Goal: Information Seeking & Learning: Learn about a topic

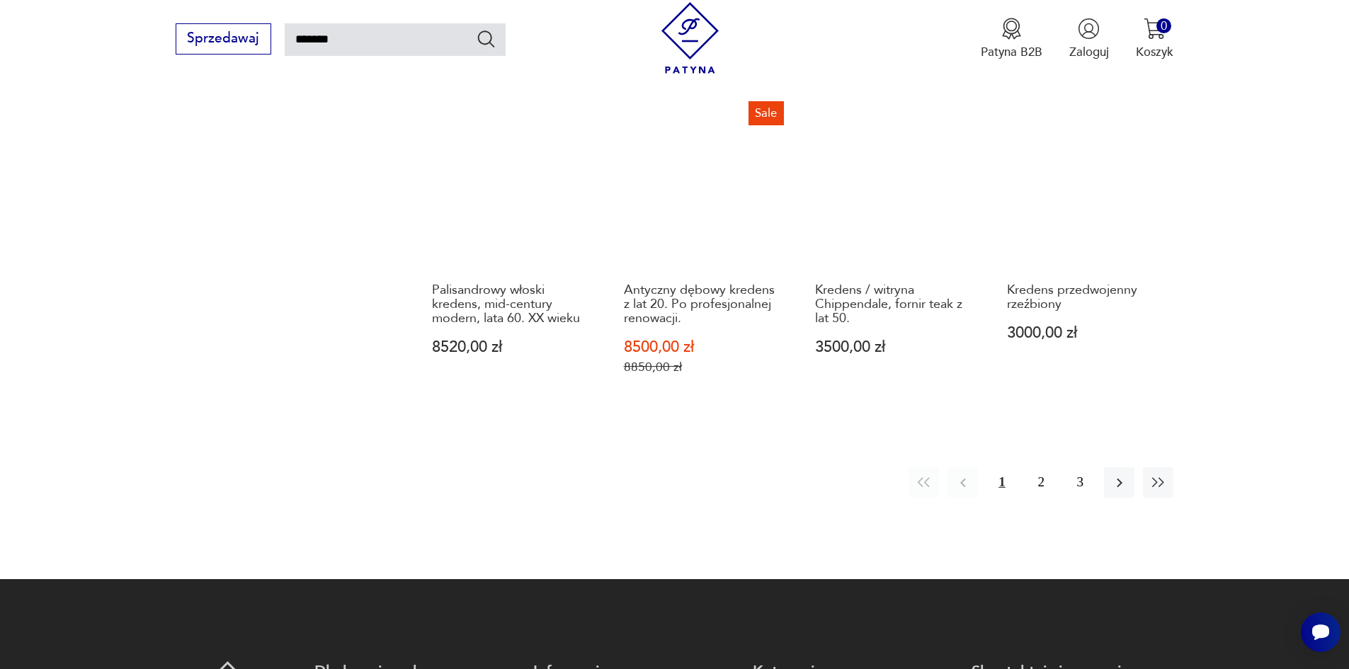
scroll to position [1294, 0]
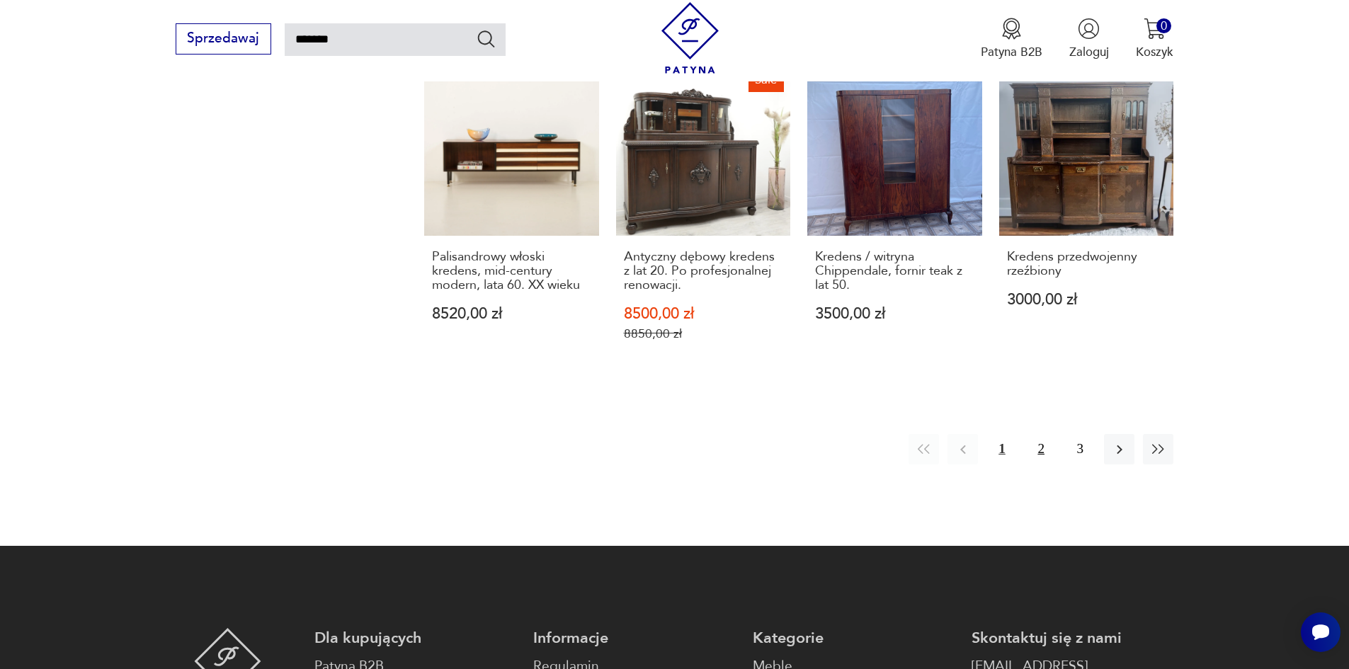
click at [1042, 455] on button "2" at bounding box center [1041, 449] width 30 height 30
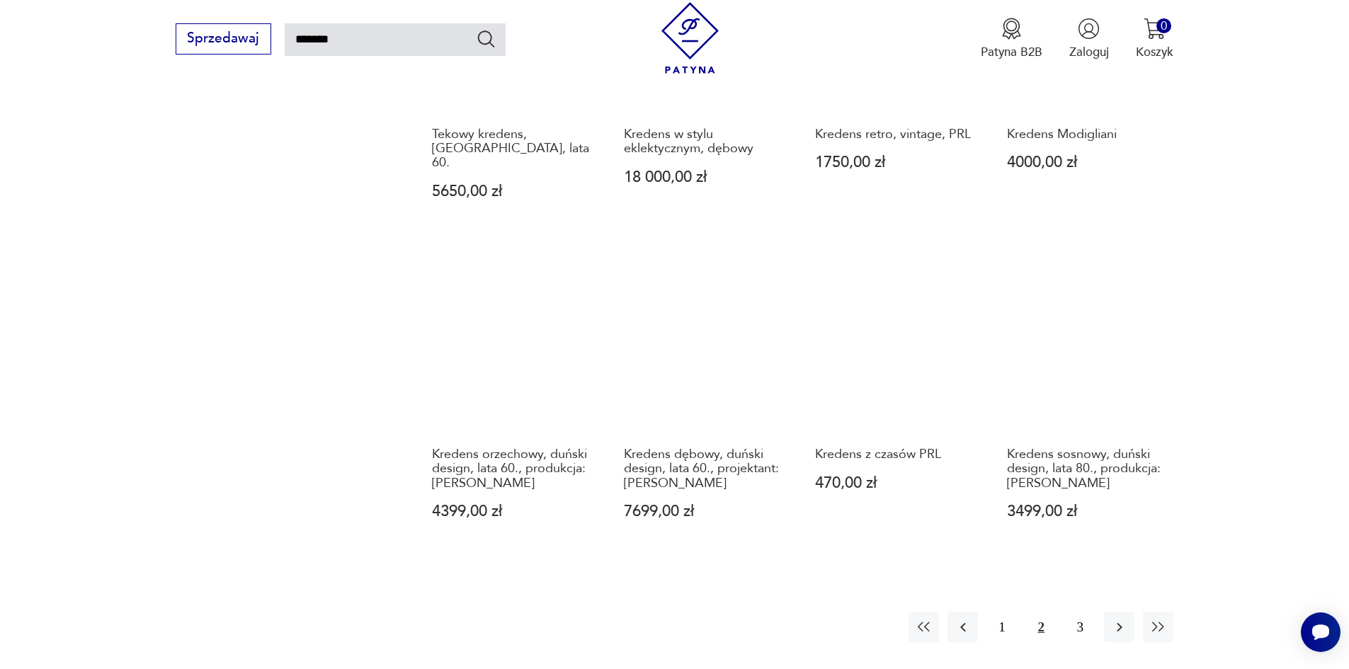
scroll to position [1144, 0]
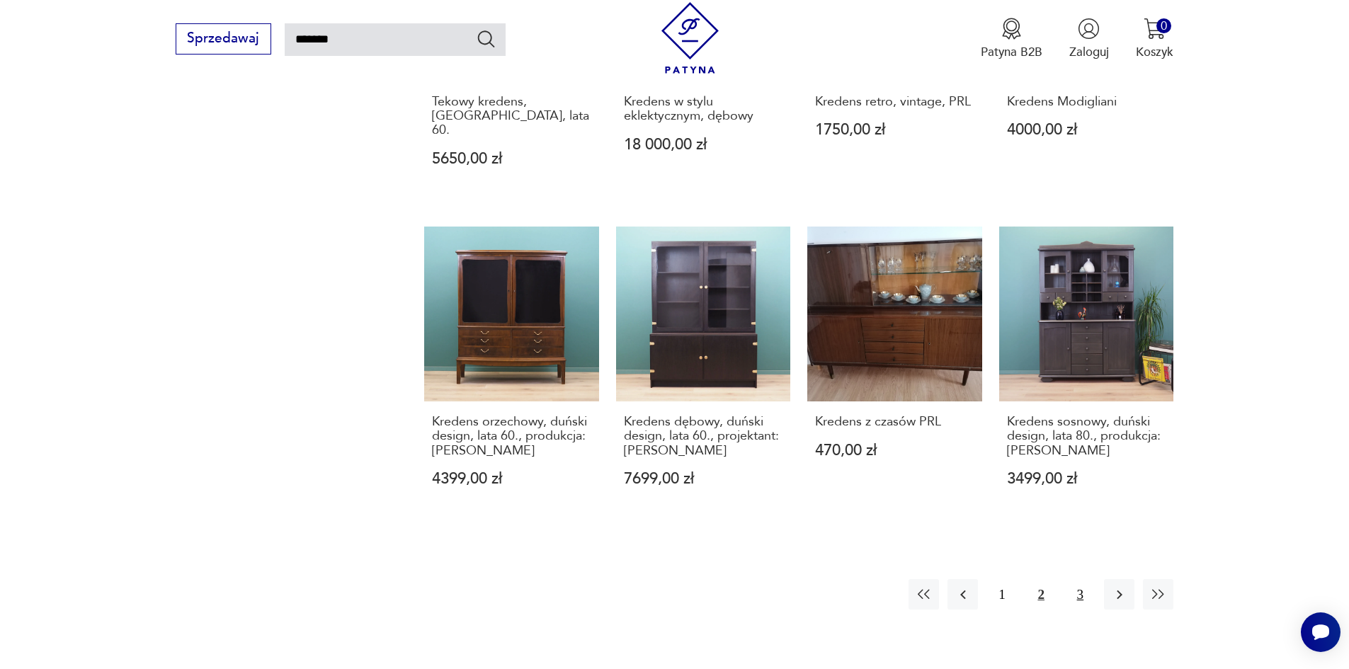
click at [1074, 579] on button "3" at bounding box center [1080, 594] width 30 height 30
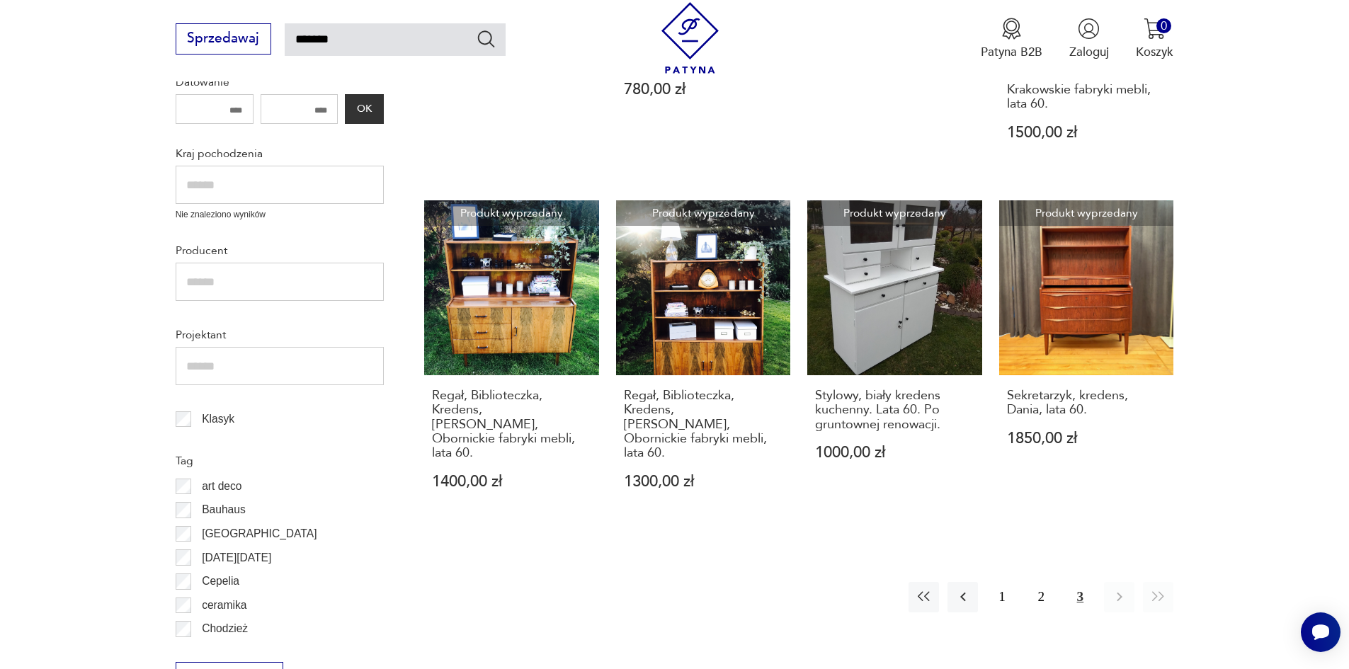
scroll to position [577, 0]
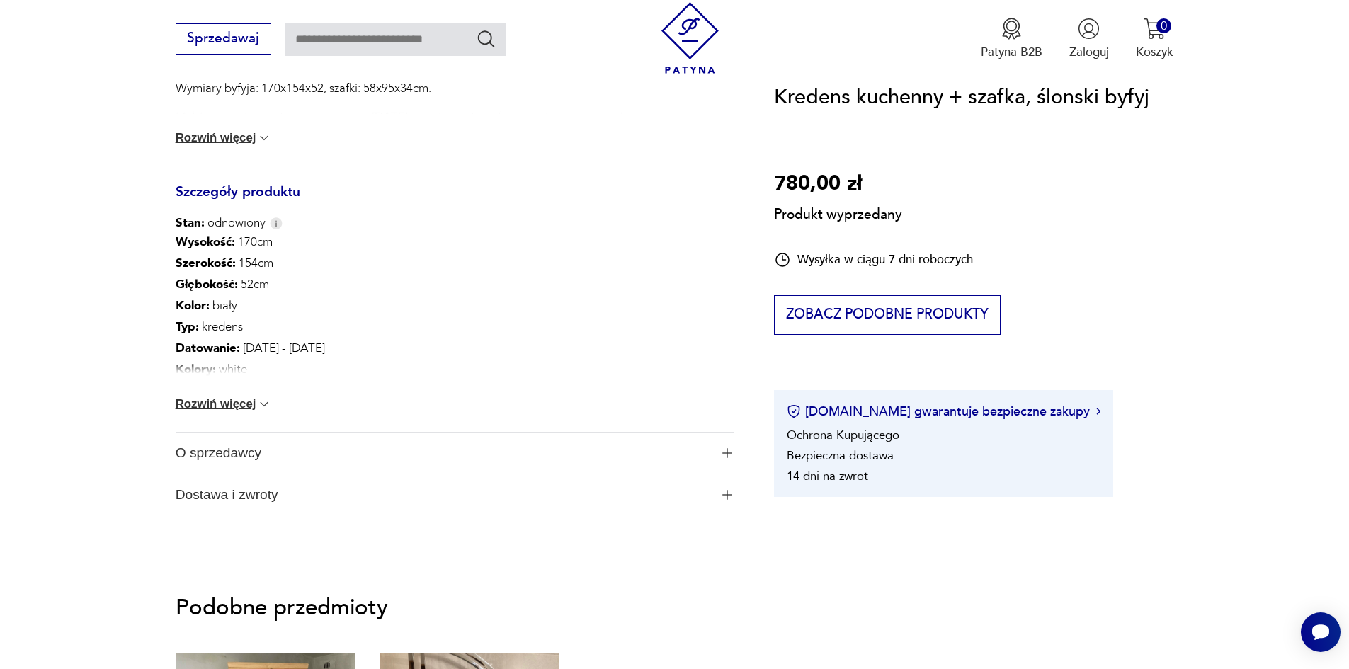
scroll to position [921, 0]
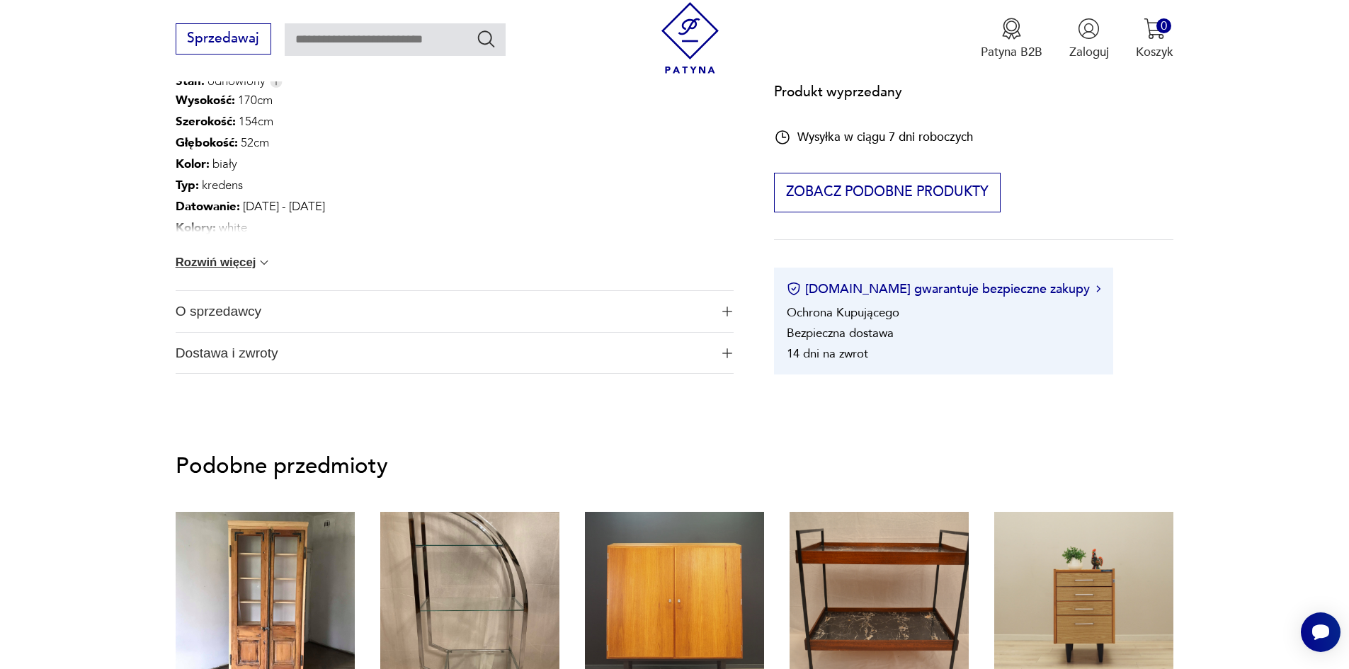
click at [237, 315] on span "O sprzedawcy" at bounding box center [443, 311] width 535 height 41
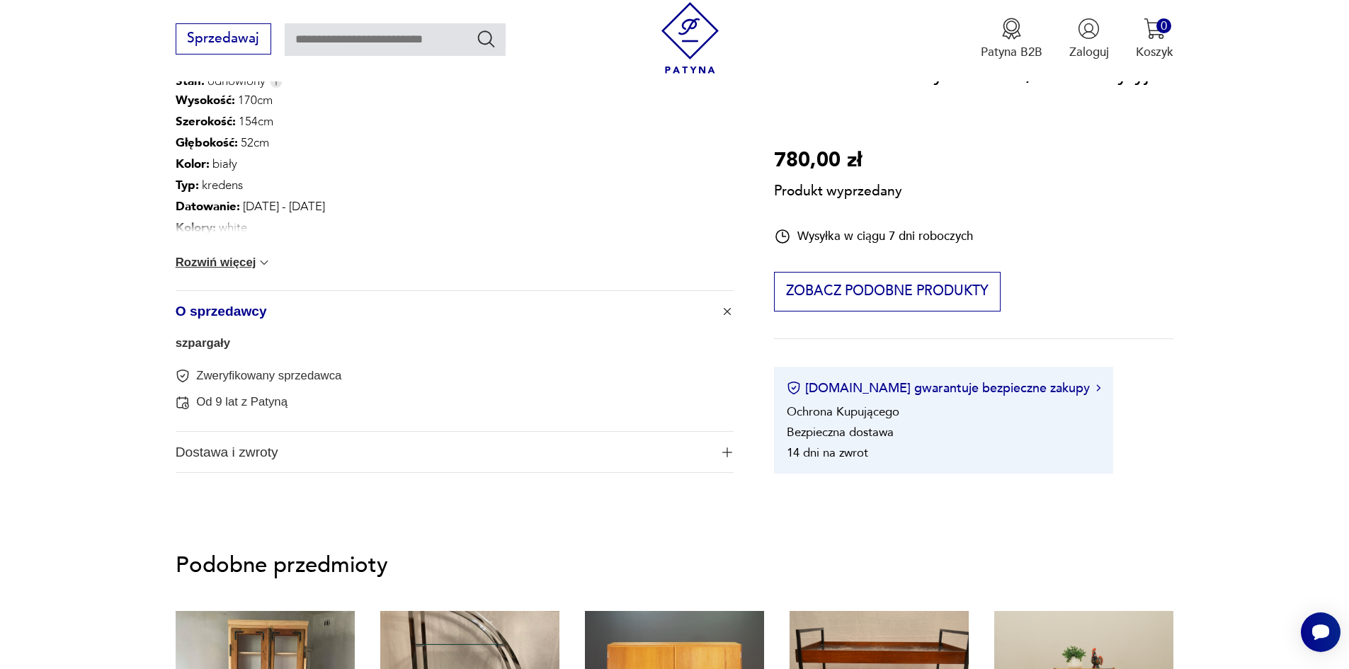
click at [224, 452] on span "Dostawa i zwroty" at bounding box center [443, 452] width 535 height 41
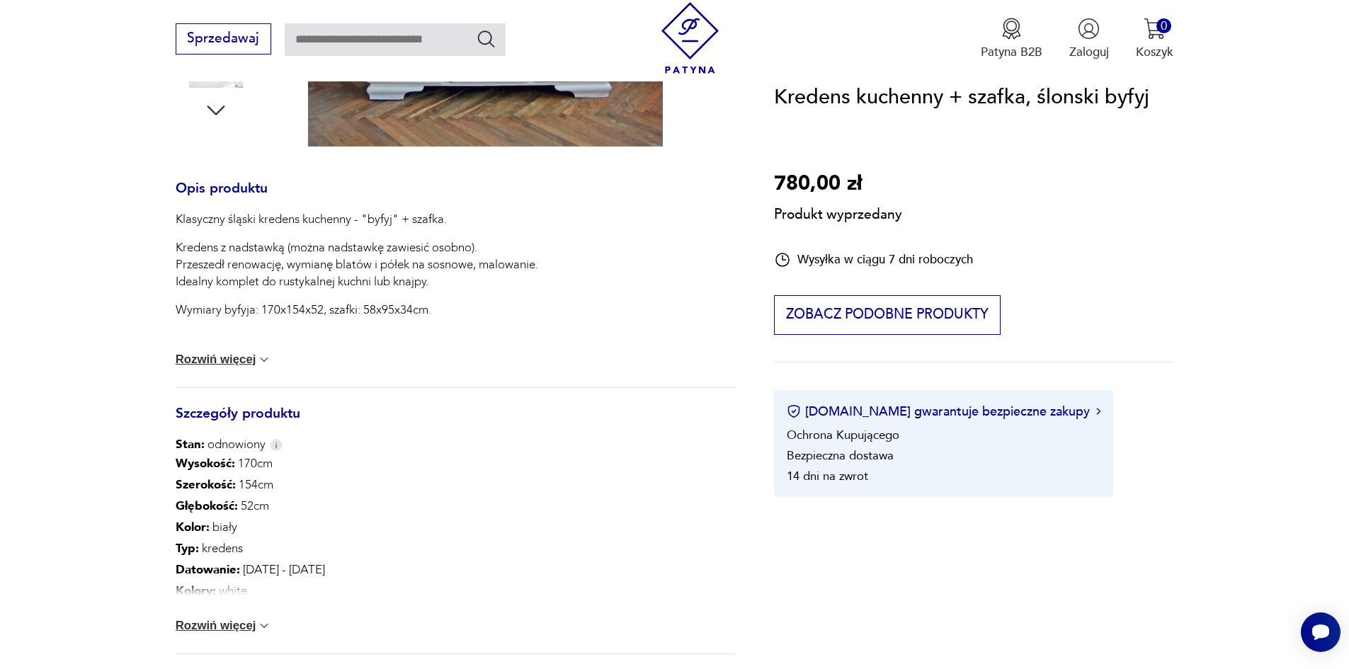
scroll to position [567, 0]
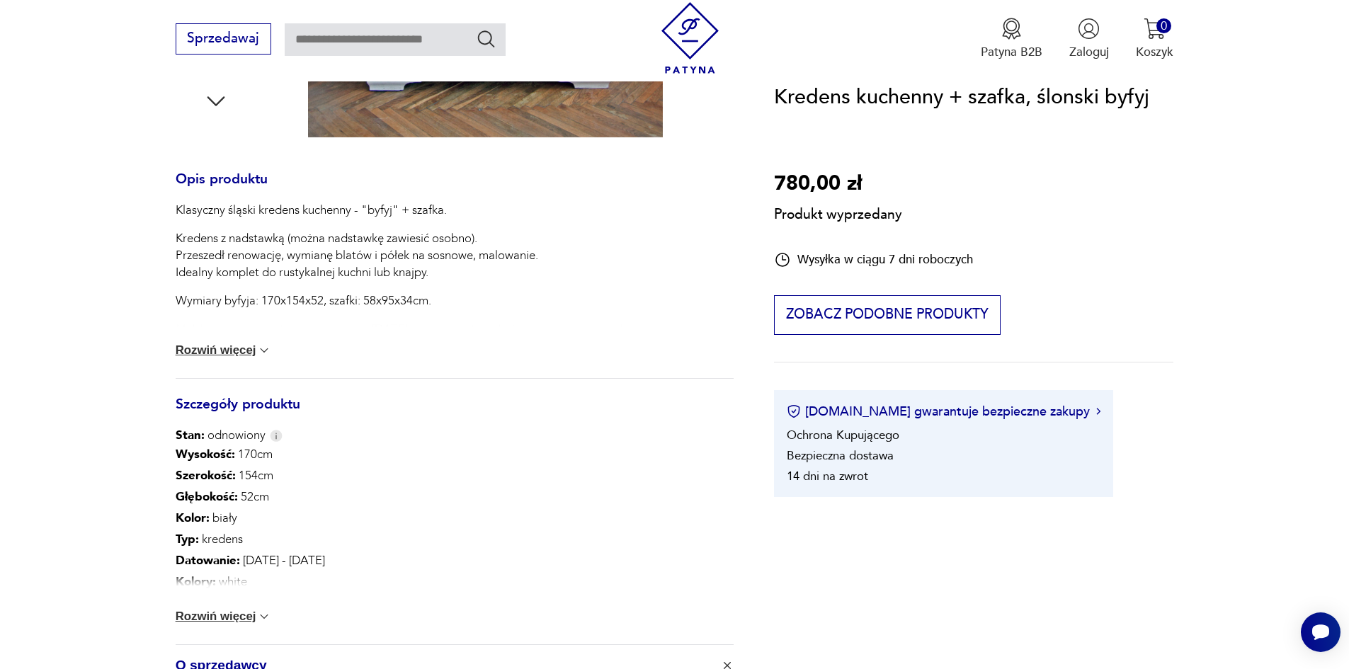
click at [78, 332] on section "Produkt wyprzedany Opis produktu Klasyczny śląski kredens kuchenny - "byfyj" + …" at bounding box center [674, 356] width 1349 height 1328
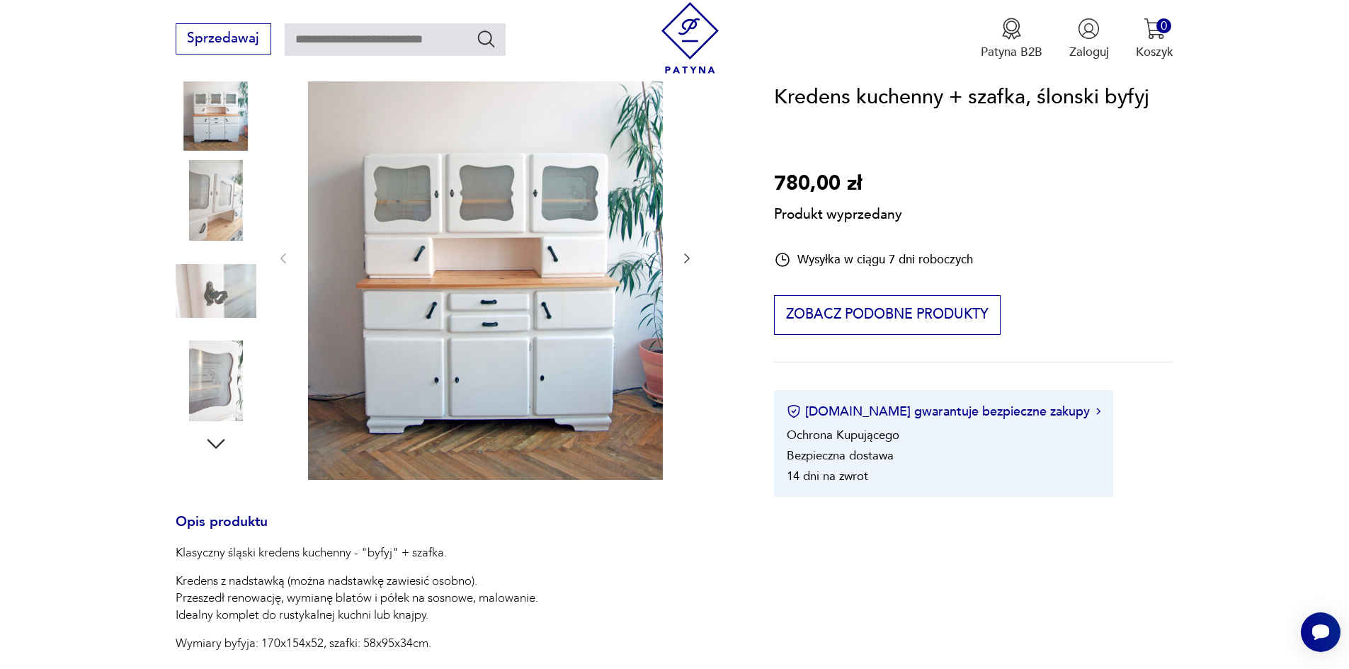
scroll to position [142, 0]
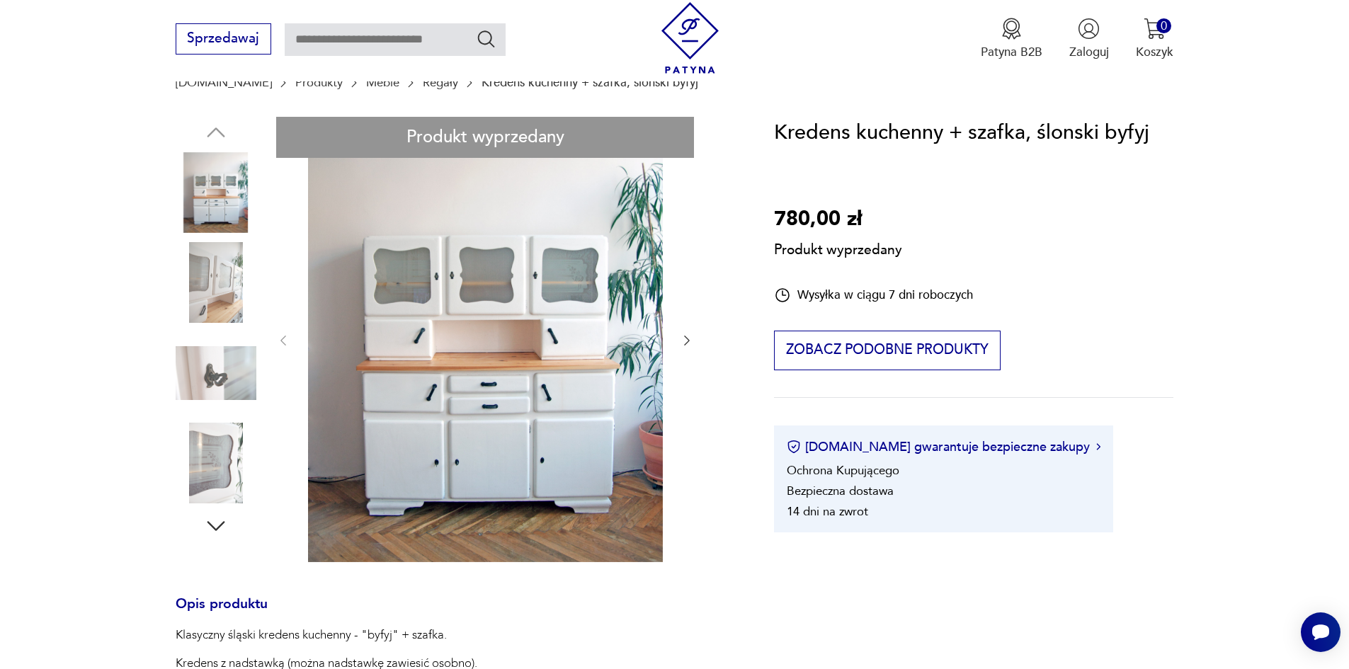
drag, startPoint x: 188, startPoint y: 428, endPoint x: 199, endPoint y: 444, distance: 19.3
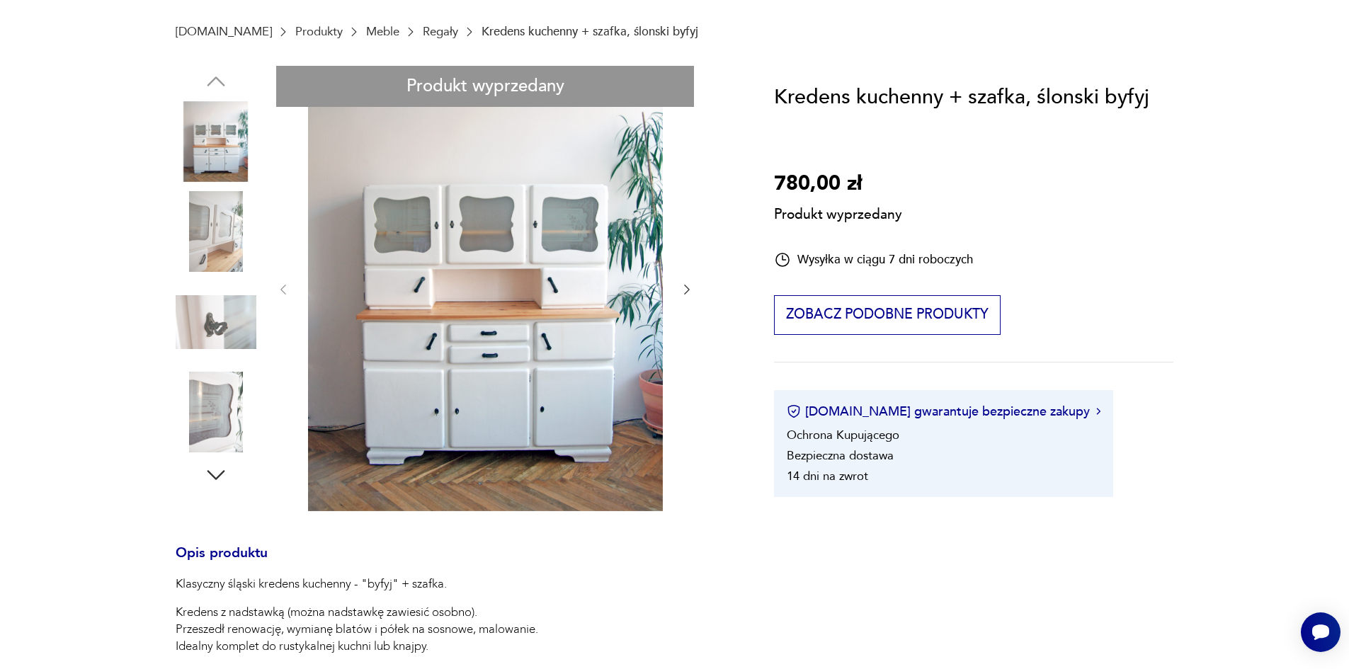
scroll to position [212, 0]
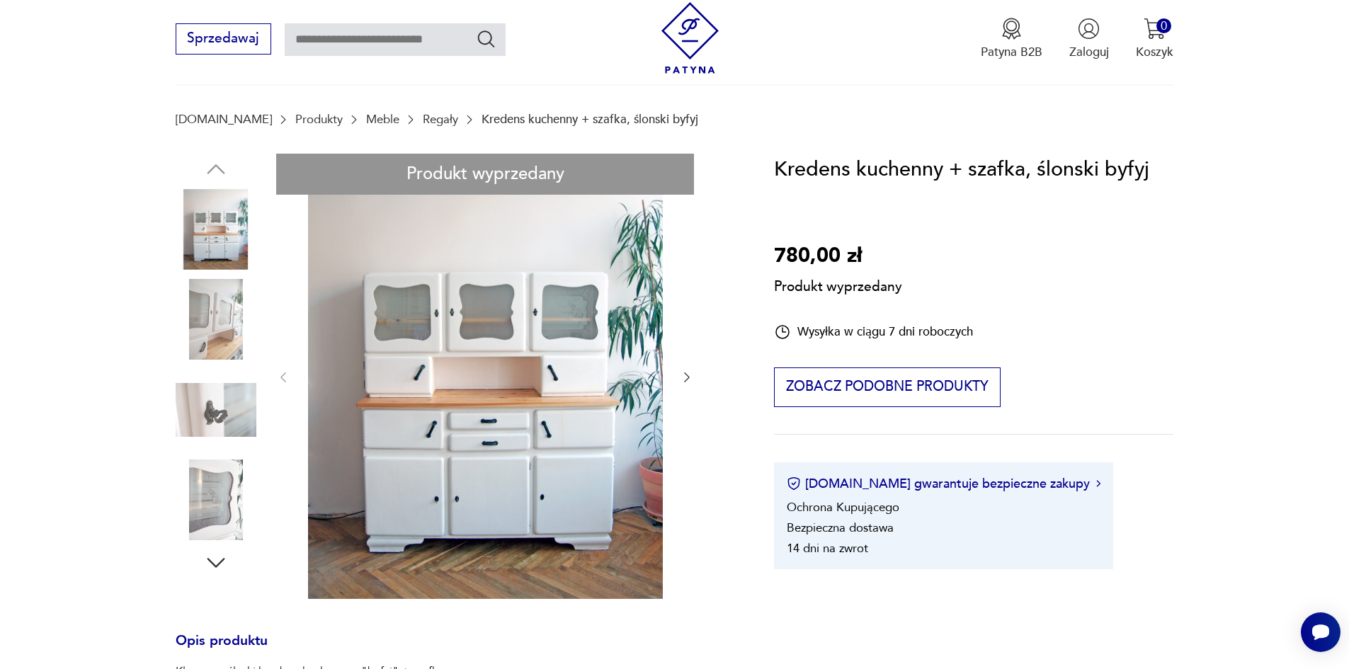
scroll to position [0, 0]
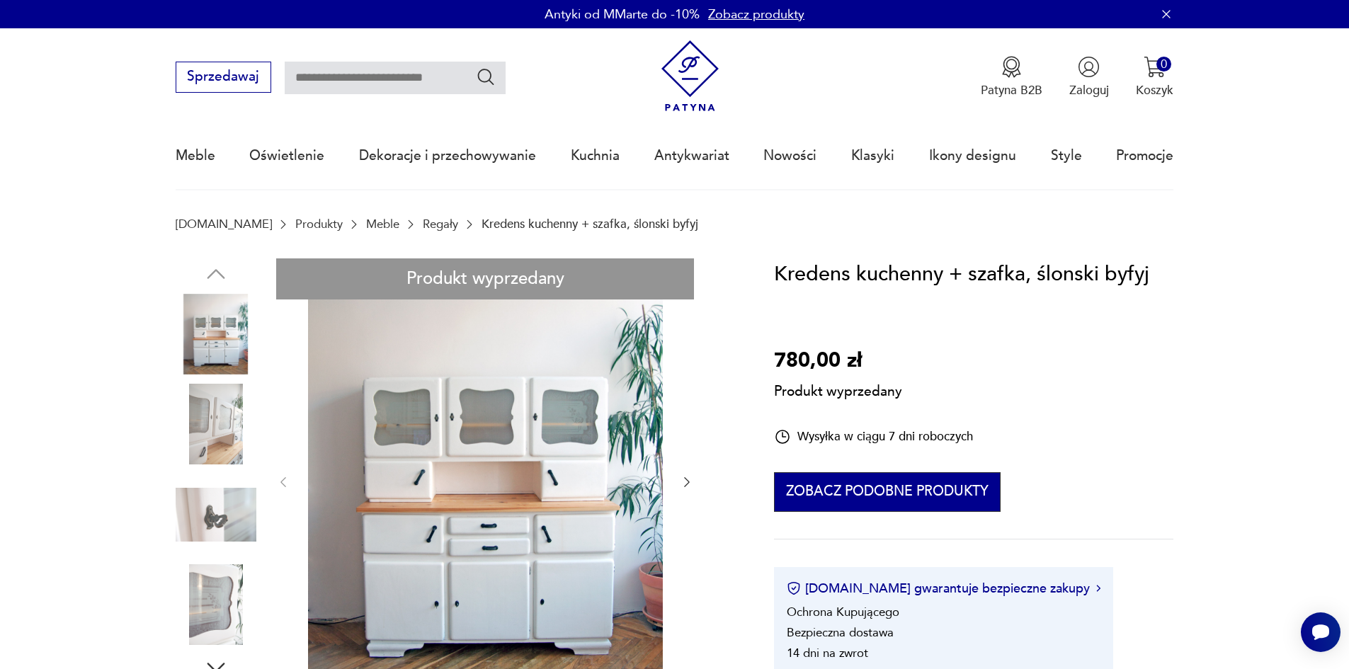
click at [875, 472] on button "Zobacz podobne produkty" at bounding box center [887, 492] width 226 height 40
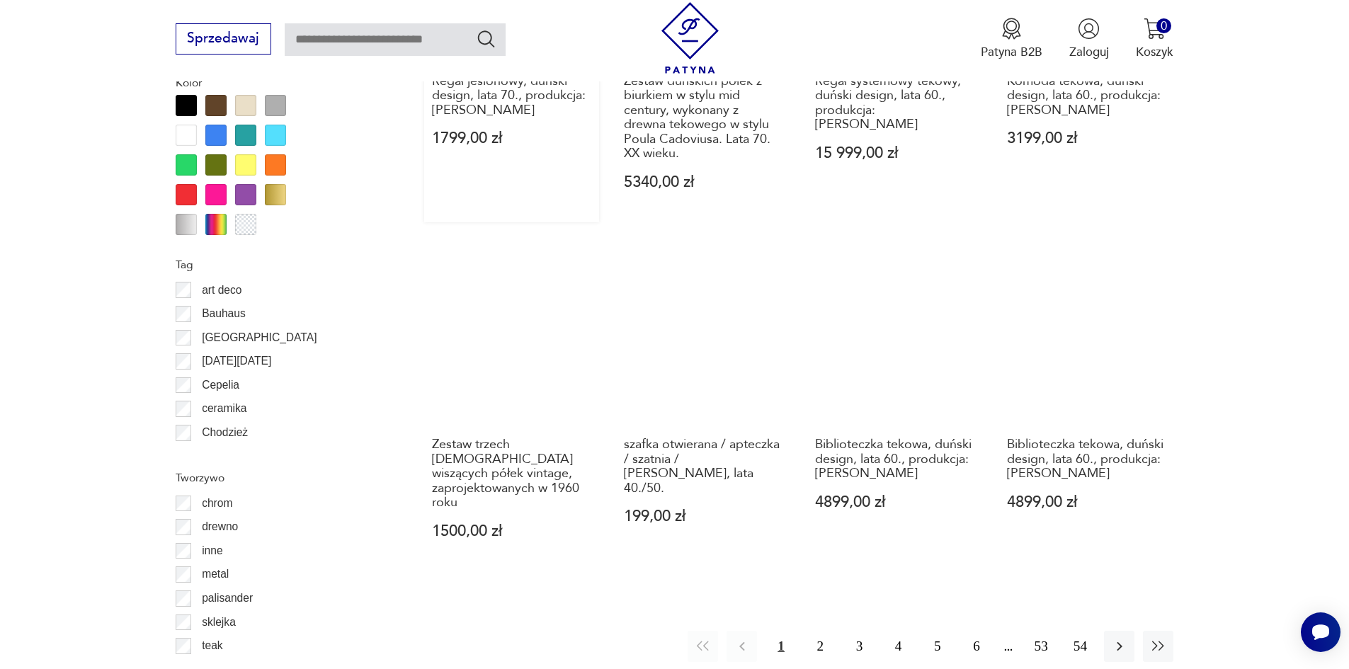
scroll to position [1675, 0]
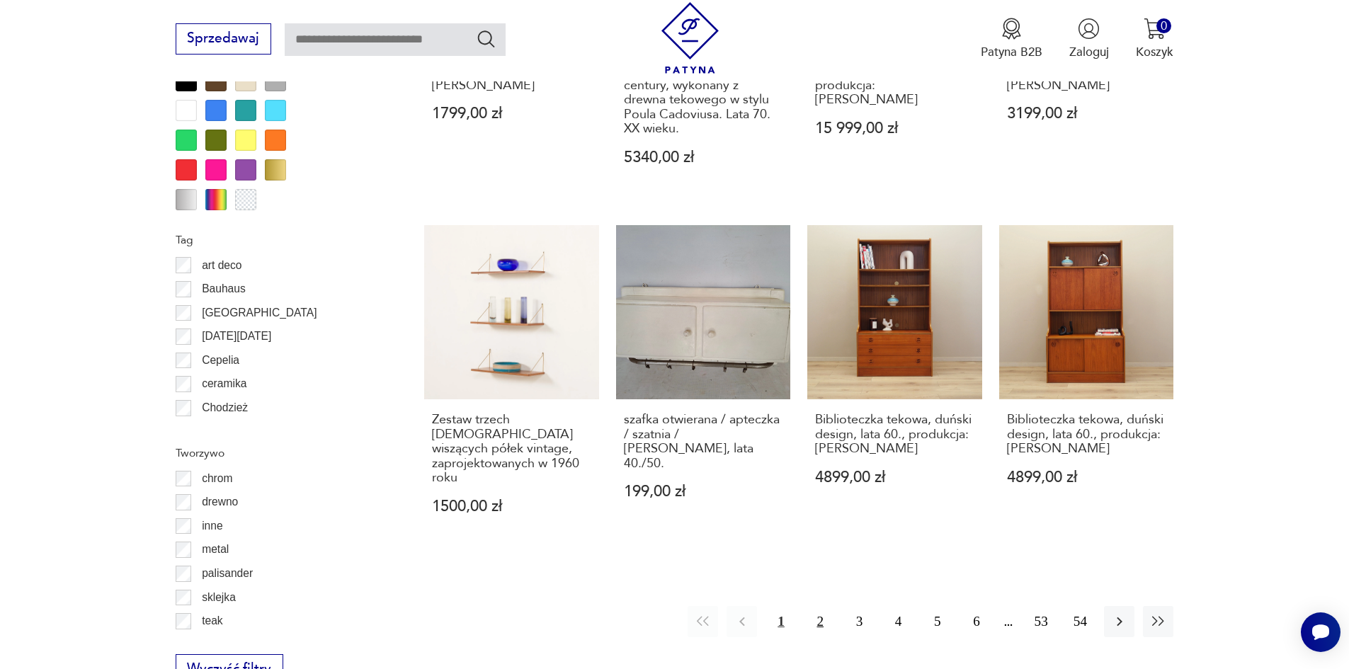
click at [823, 606] on button "2" at bounding box center [820, 621] width 30 height 30
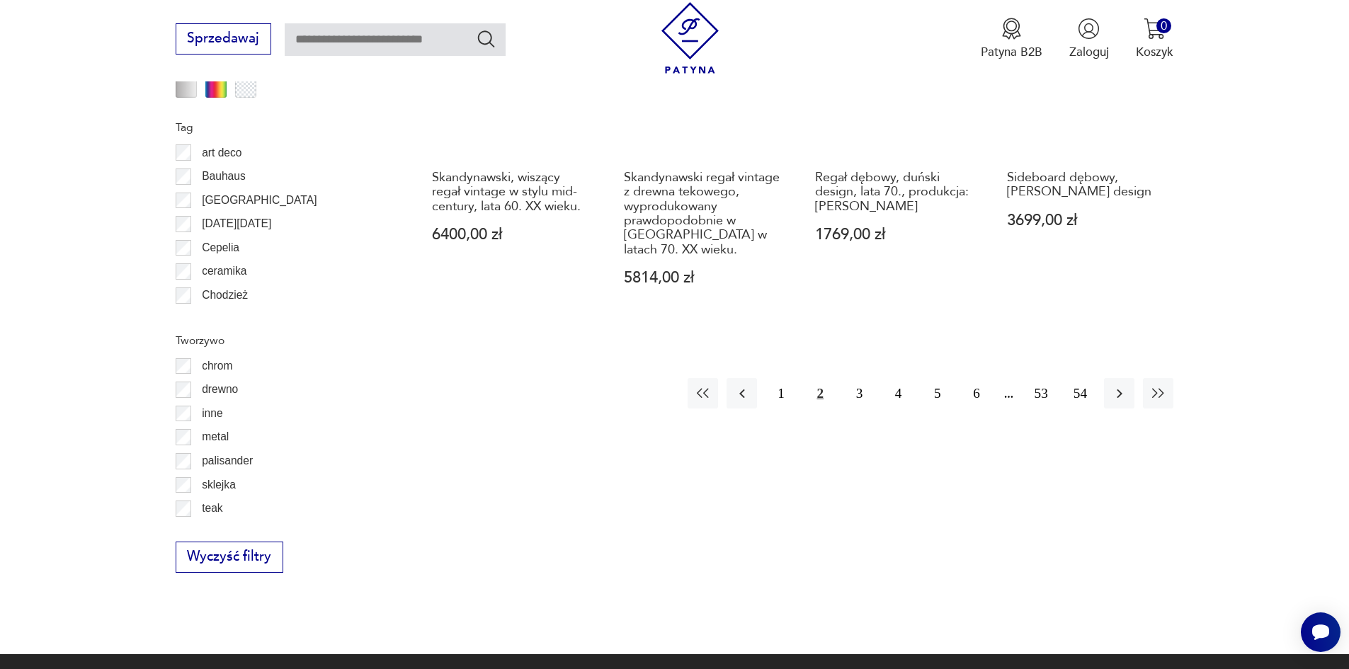
scroll to position [1817, 0]
